Goal: Book appointment/travel/reservation

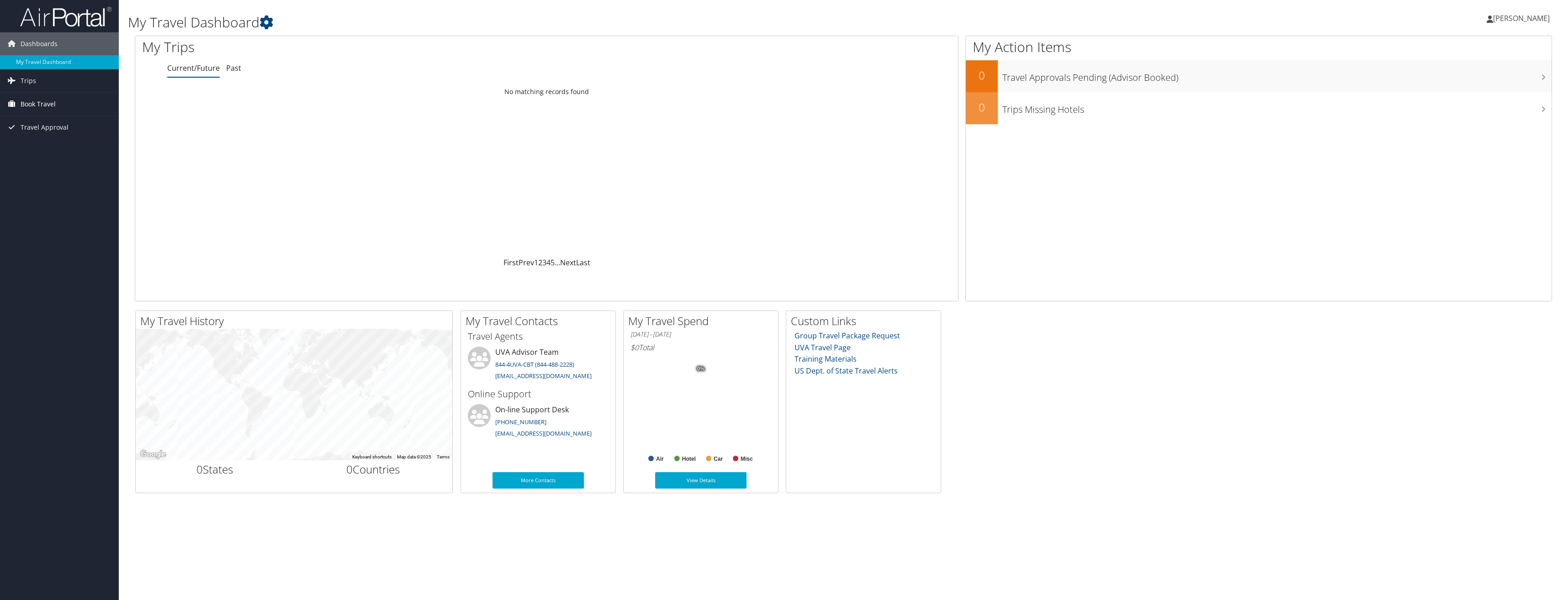
click at [43, 108] on span "Book Travel" at bounding box center [38, 104] width 35 height 23
click at [54, 152] on link "Book/Manage Online Trips" at bounding box center [59, 150] width 119 height 14
